Goal: Transaction & Acquisition: Purchase product/service

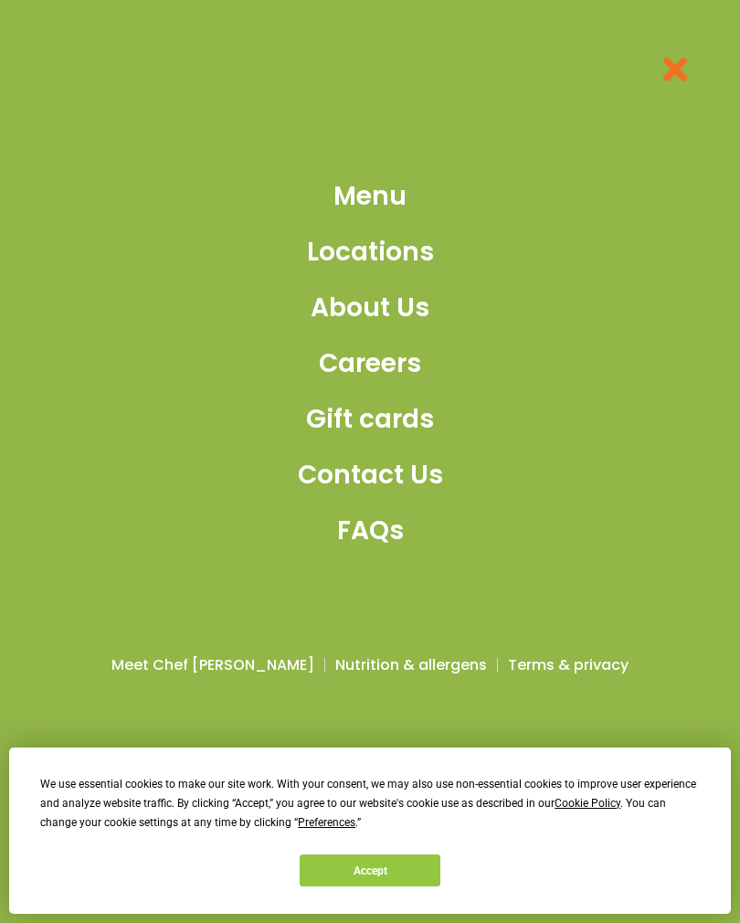
click at [14, 30] on div "ORDER NOW" at bounding box center [370, 29] width 740 height 59
click at [36, 30] on icon at bounding box center [31, 29] width 27 height 27
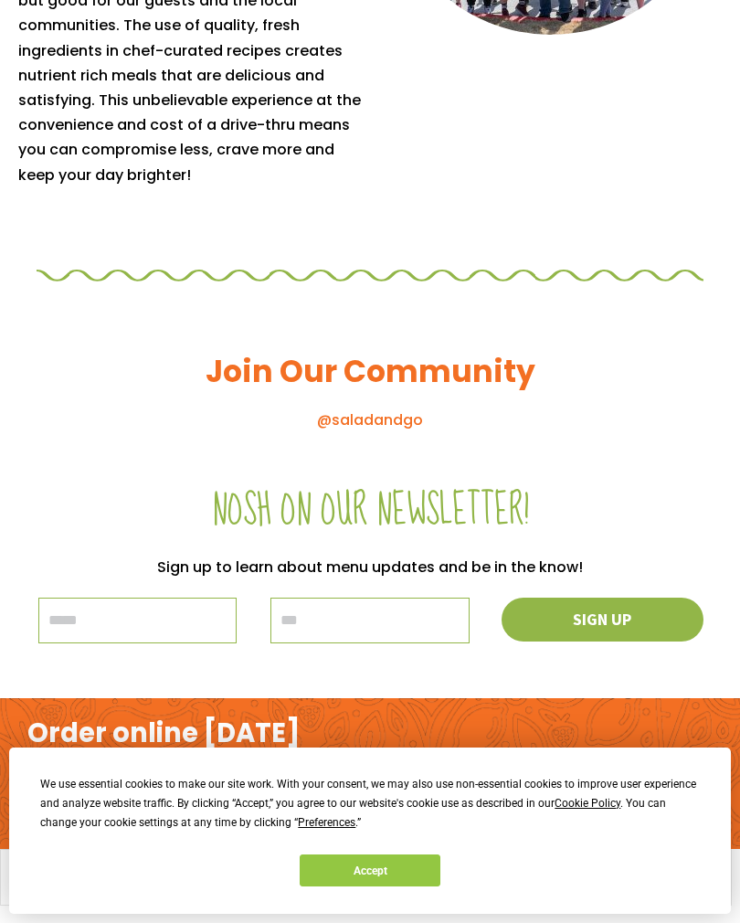
scroll to position [1782, 0]
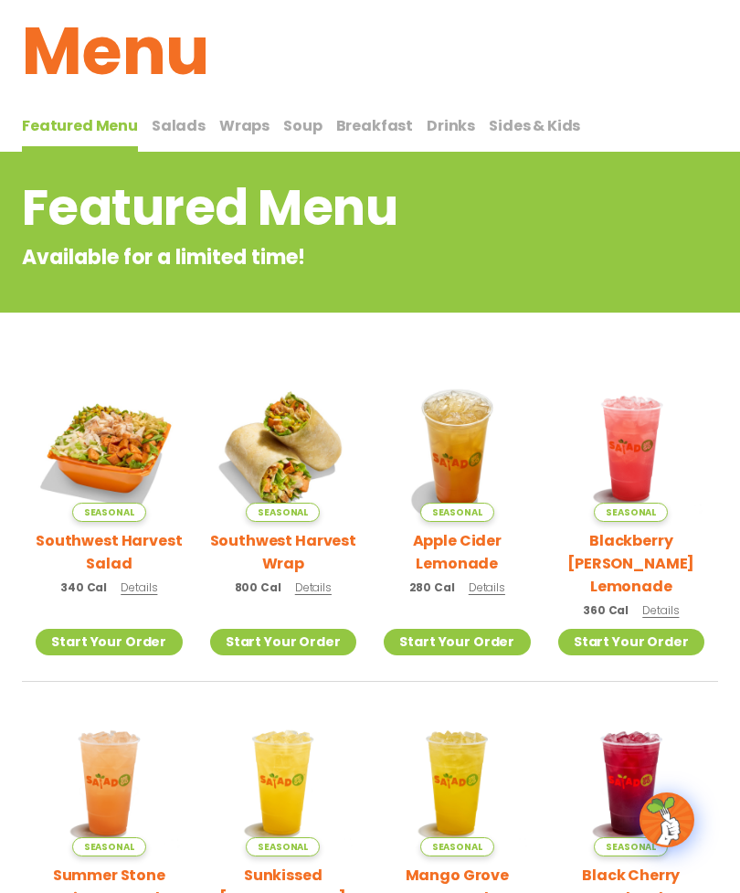
scroll to position [90, 0]
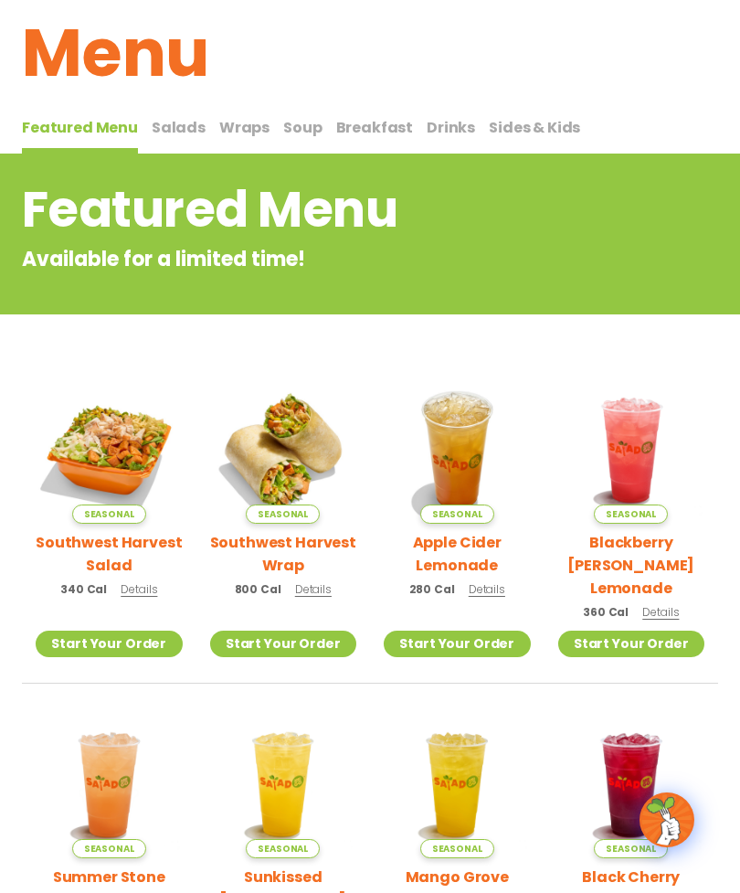
click at [177, 127] on span "Salads" at bounding box center [179, 127] width 54 height 21
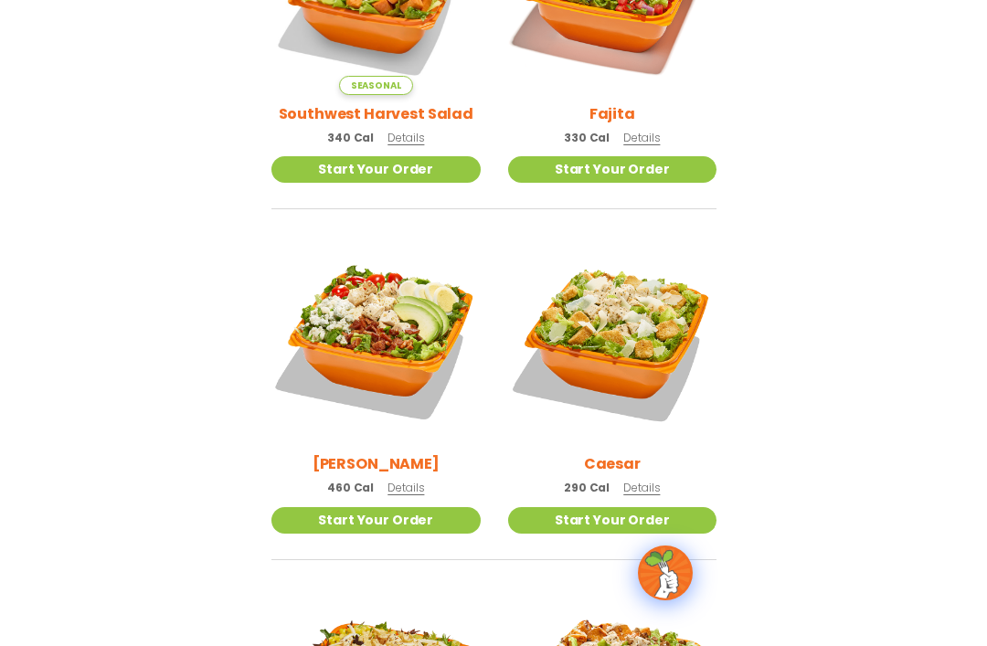
scroll to position [349, 0]
